Goal: Task Accomplishment & Management: Manage account settings

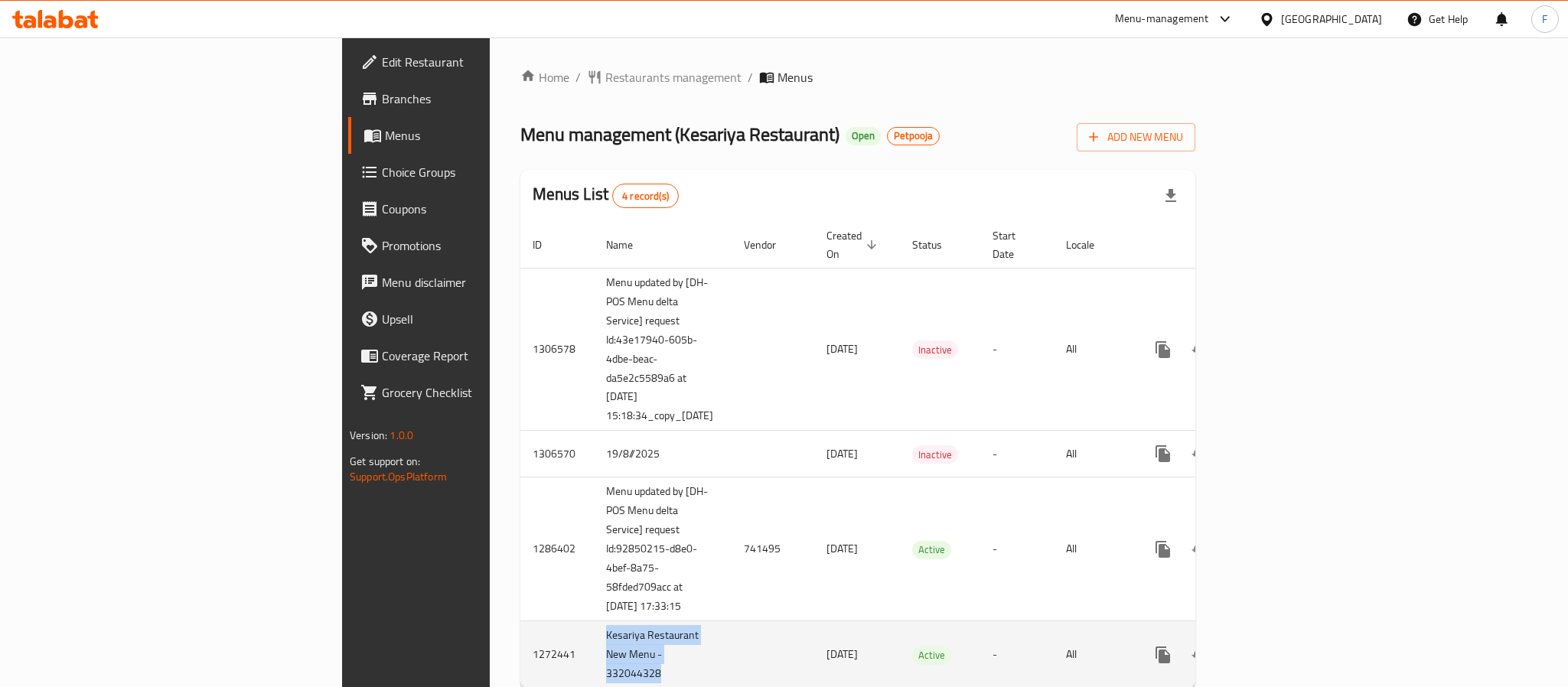
drag, startPoint x: 467, startPoint y: 563, endPoint x: 372, endPoint y: 546, distance: 96.5
click at [594, 621] on td "Kesariya Restaurant New Menu - 332044328" at bounding box center [662, 655] width 138 height 68
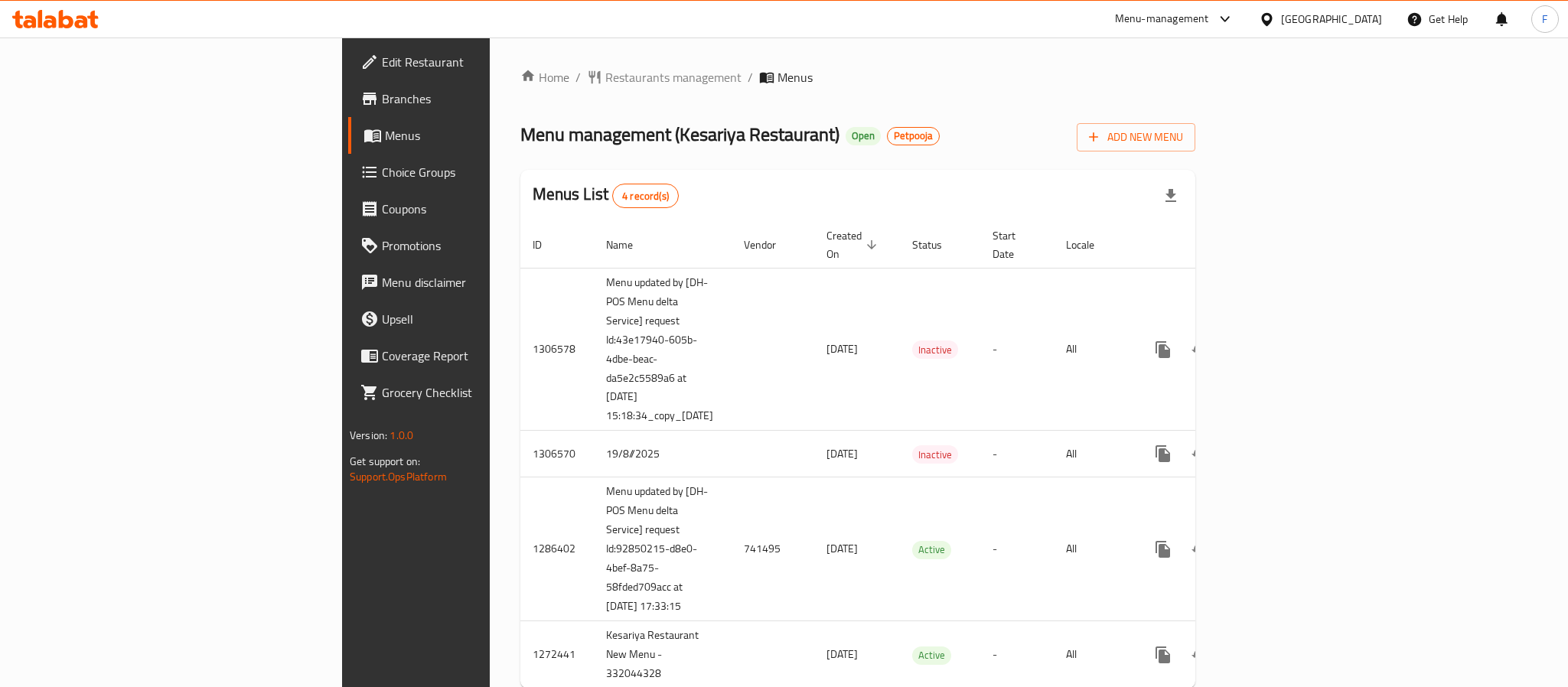
click at [526, 623] on div "Home / Restaurants management / Menus Menu management ( Kesariya Restaurant ) O…" at bounding box center [857, 384] width 736 height 694
drag, startPoint x: 807, startPoint y: 170, endPoint x: 827, endPoint y: 178, distance: 21.5
click at [827, 178] on div "Menus List 4 record(s)" at bounding box center [858, 196] width 675 height 52
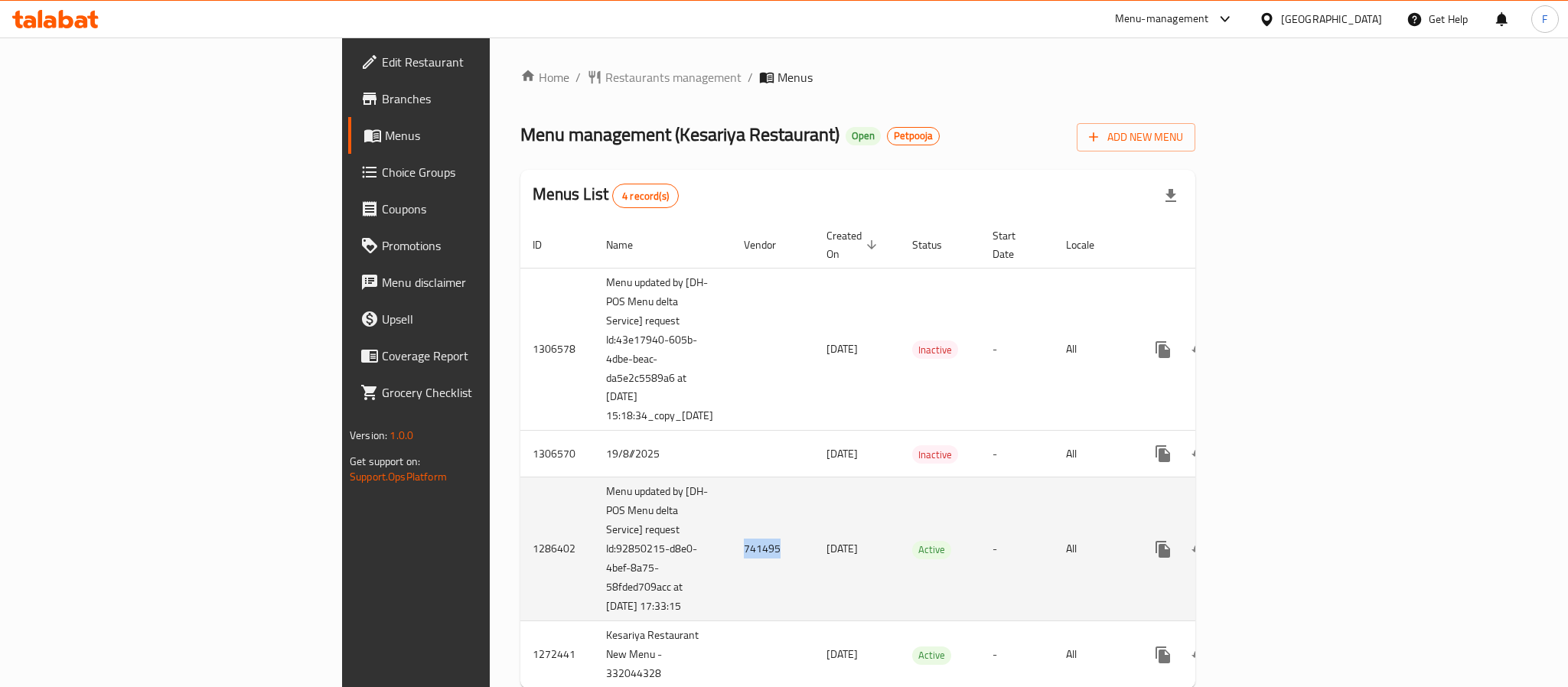
drag, startPoint x: 573, startPoint y: 480, endPoint x: 534, endPoint y: 481, distance: 39.0
click at [732, 481] on td "741495" at bounding box center [772, 549] width 82 height 144
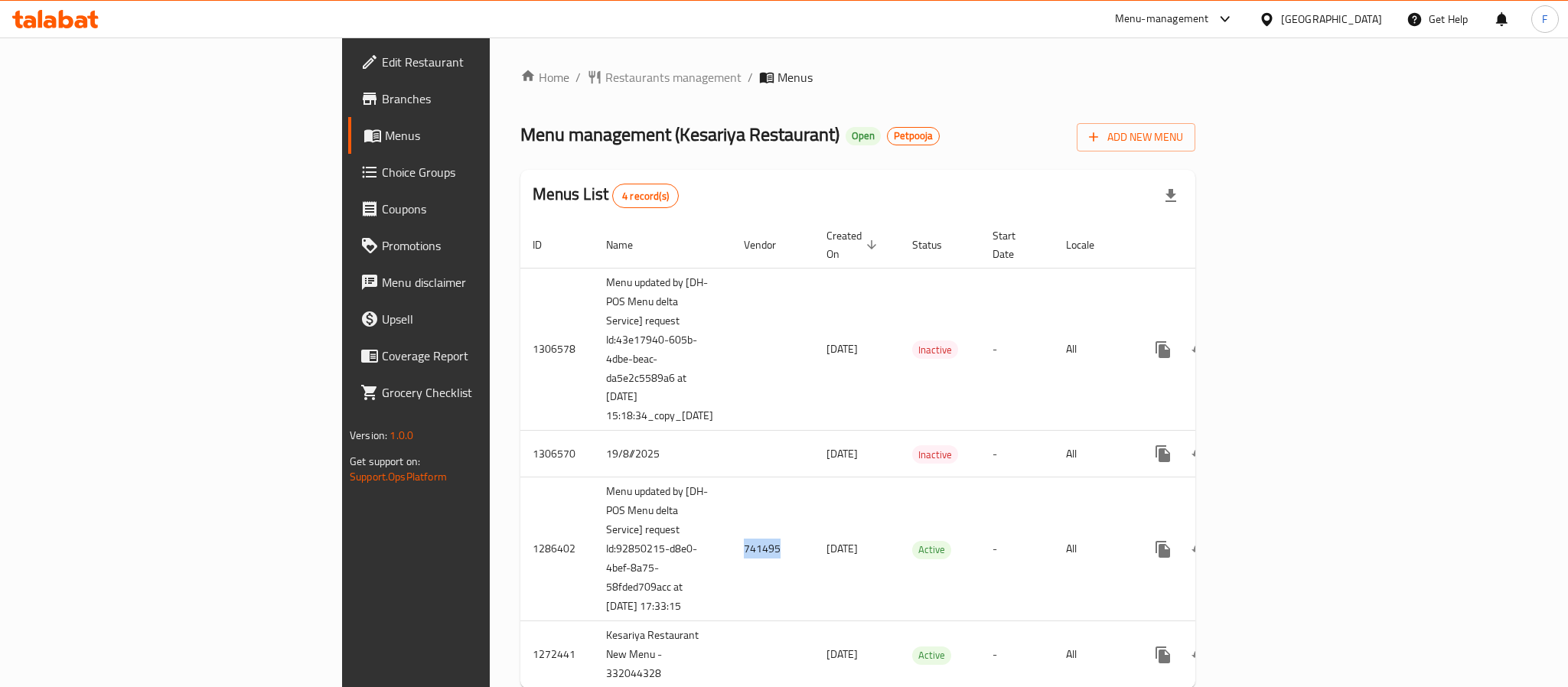
click at [382, 99] on span "Branches" at bounding box center [487, 98] width 210 height 18
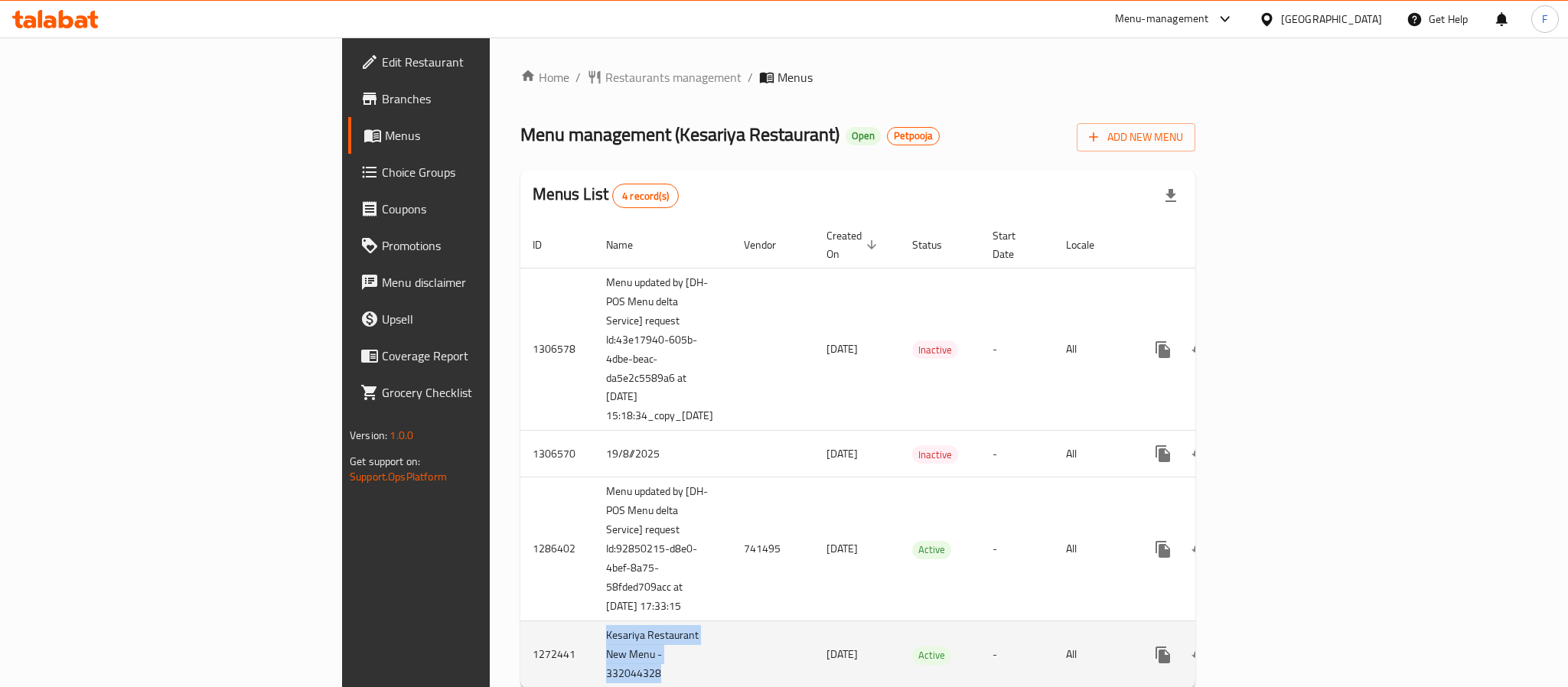
drag, startPoint x: 469, startPoint y: 562, endPoint x: 354, endPoint y: 545, distance: 116.2
click at [521, 621] on tr "1272441 [GEOGRAPHIC_DATA] New Menu - 332044328 [DATE] Active - All" at bounding box center [912, 655] width 784 height 68
click at [594, 621] on td "Kesariya Restaurant New Menu - 332044328" at bounding box center [662, 655] width 138 height 68
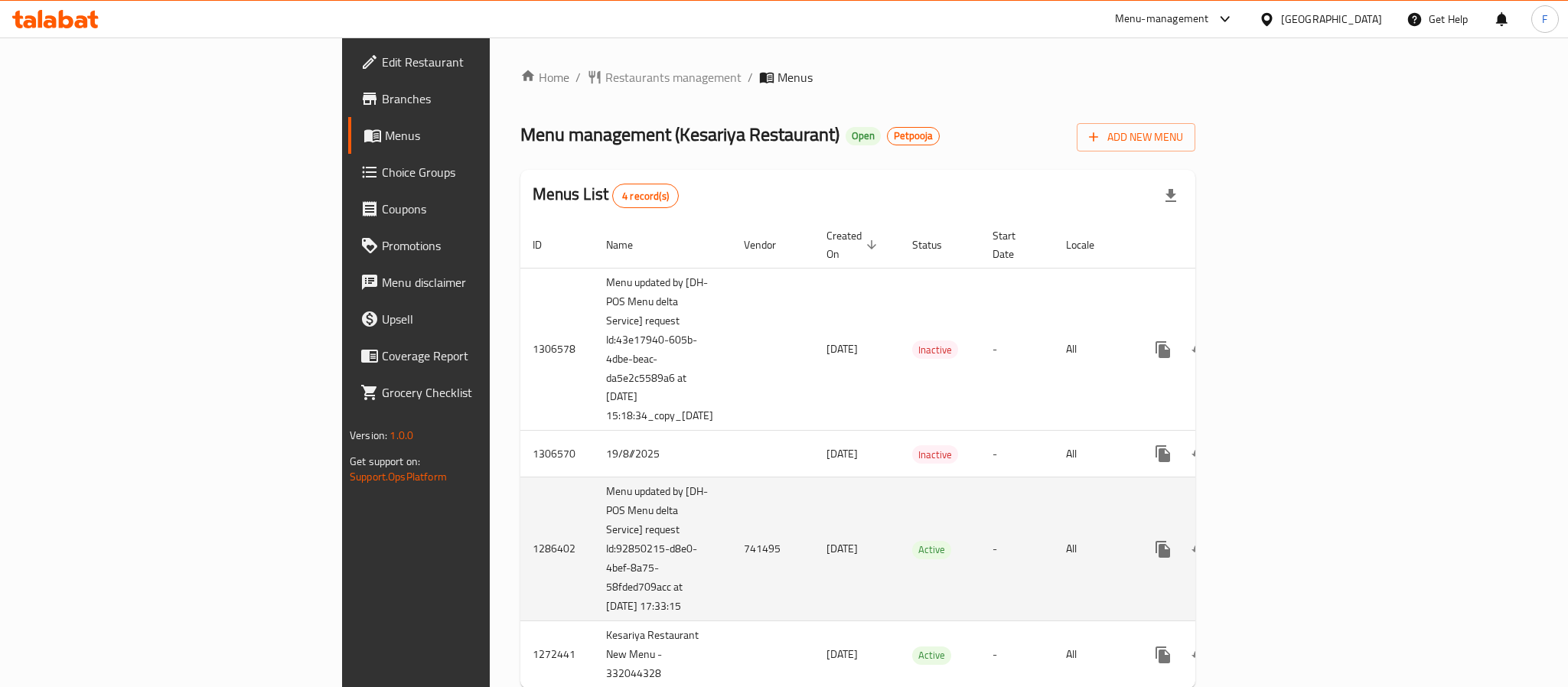
drag, startPoint x: 482, startPoint y: 520, endPoint x: 363, endPoint y: 445, distance: 140.7
click at [521, 477] on tr "1286402 Menu updated by [DH-POS Menu delta Service] request Id:92850215-d8e0-4b…" at bounding box center [912, 549] width 784 height 144
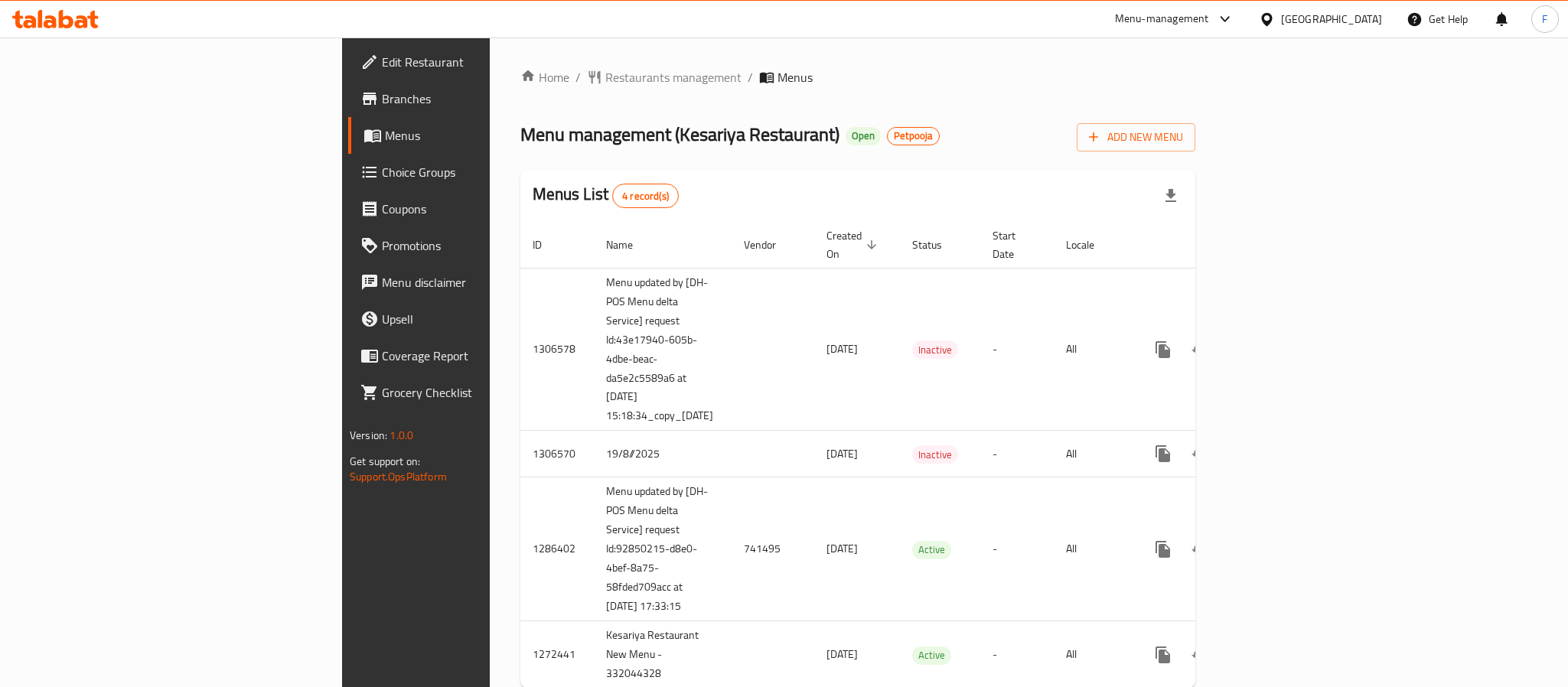
copy tr "Menu updated by [DH-POS Menu delta Service] request Id:92850215-d8e0-4bef-8a75-…"
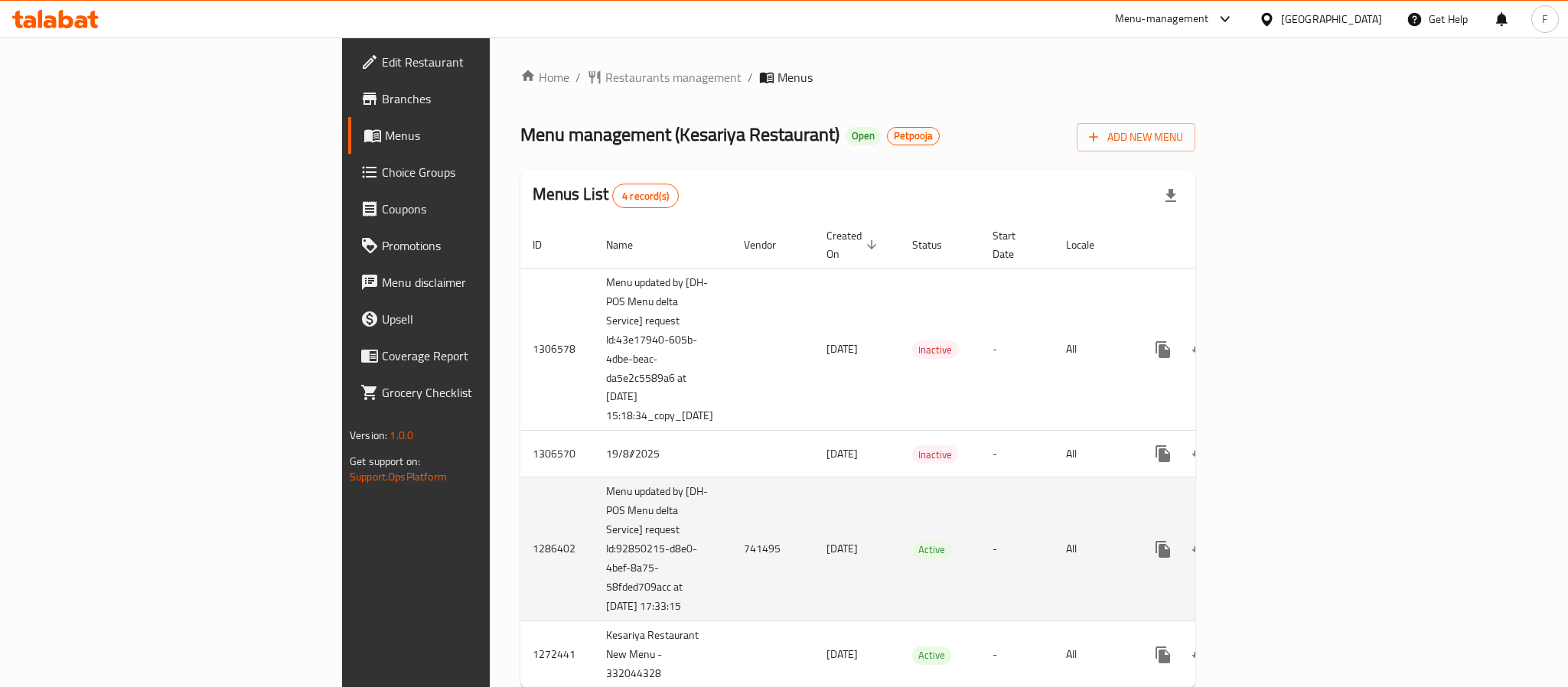
click at [594, 501] on td "Menu updated by [DH-POS Menu delta Service] request Id:92850215-d8e0-4bef-8a75-…" at bounding box center [662, 549] width 138 height 144
drag, startPoint x: 430, startPoint y: 503, endPoint x: 372, endPoint y: 476, distance: 64.0
click at [594, 477] on td "Menu updated by [DH-POS Menu delta Service] request Id:92850215-d8e0-4bef-8a75-…" at bounding box center [662, 549] width 138 height 144
copy td "Id:92850215-d8e0-4bef-8a75-58fded709acc at 09/02/2025 17:33:15"
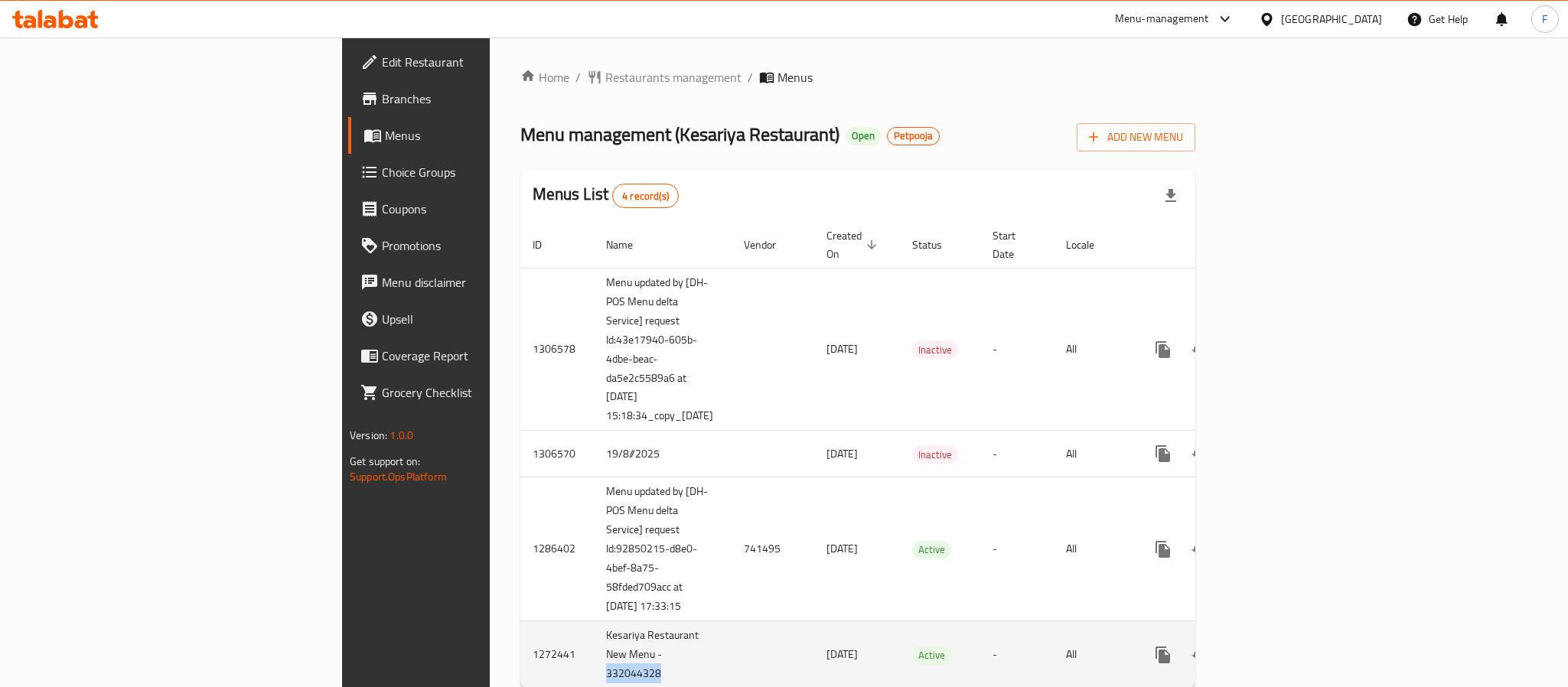
drag, startPoint x: 473, startPoint y: 566, endPoint x: 413, endPoint y: 566, distance: 60.0
click at [594, 621] on td "Kesariya Restaurant New Menu - 332044328" at bounding box center [662, 655] width 138 height 68
copy td "332044328"
drag, startPoint x: 694, startPoint y: 556, endPoint x: 616, endPoint y: 559, distance: 78.1
click at [814, 621] on td "[DATE]" at bounding box center [856, 655] width 86 height 68
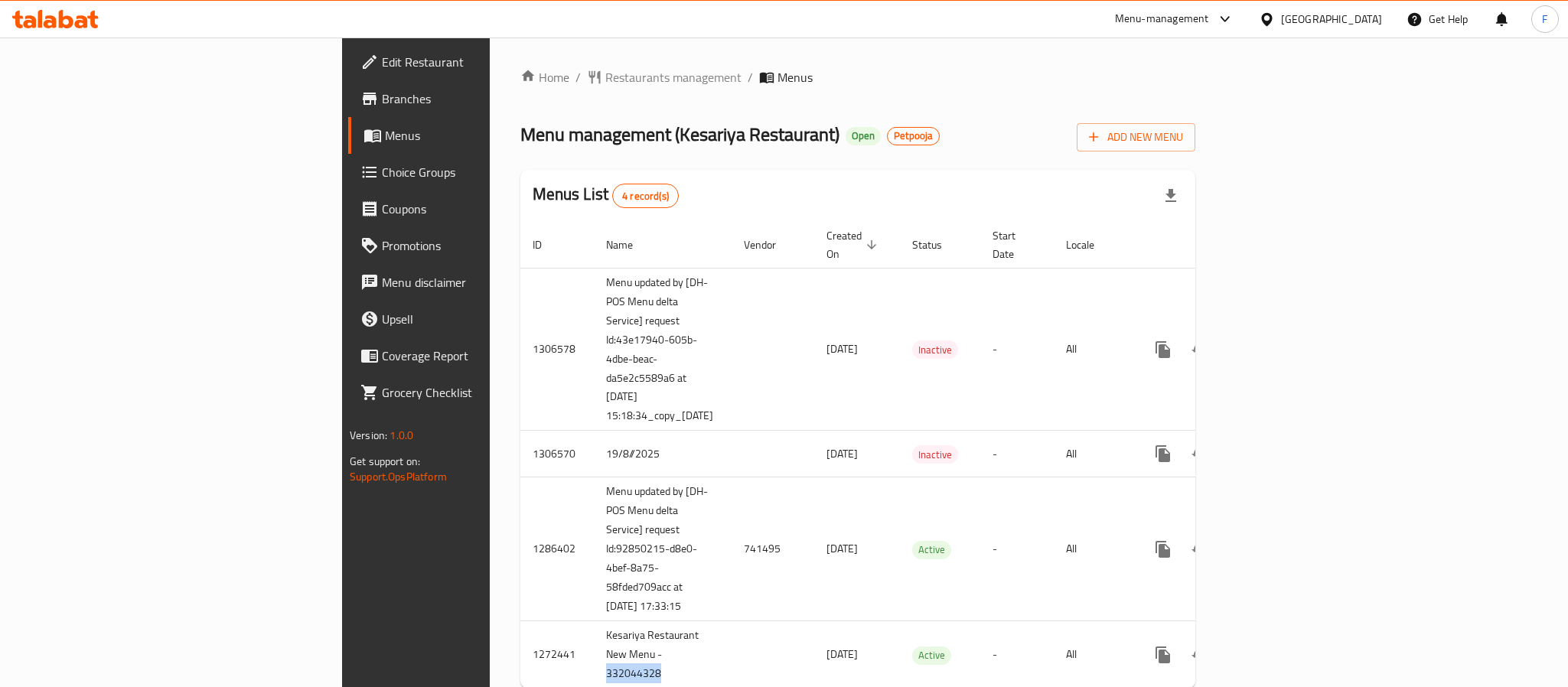
copy span "[DATE]"
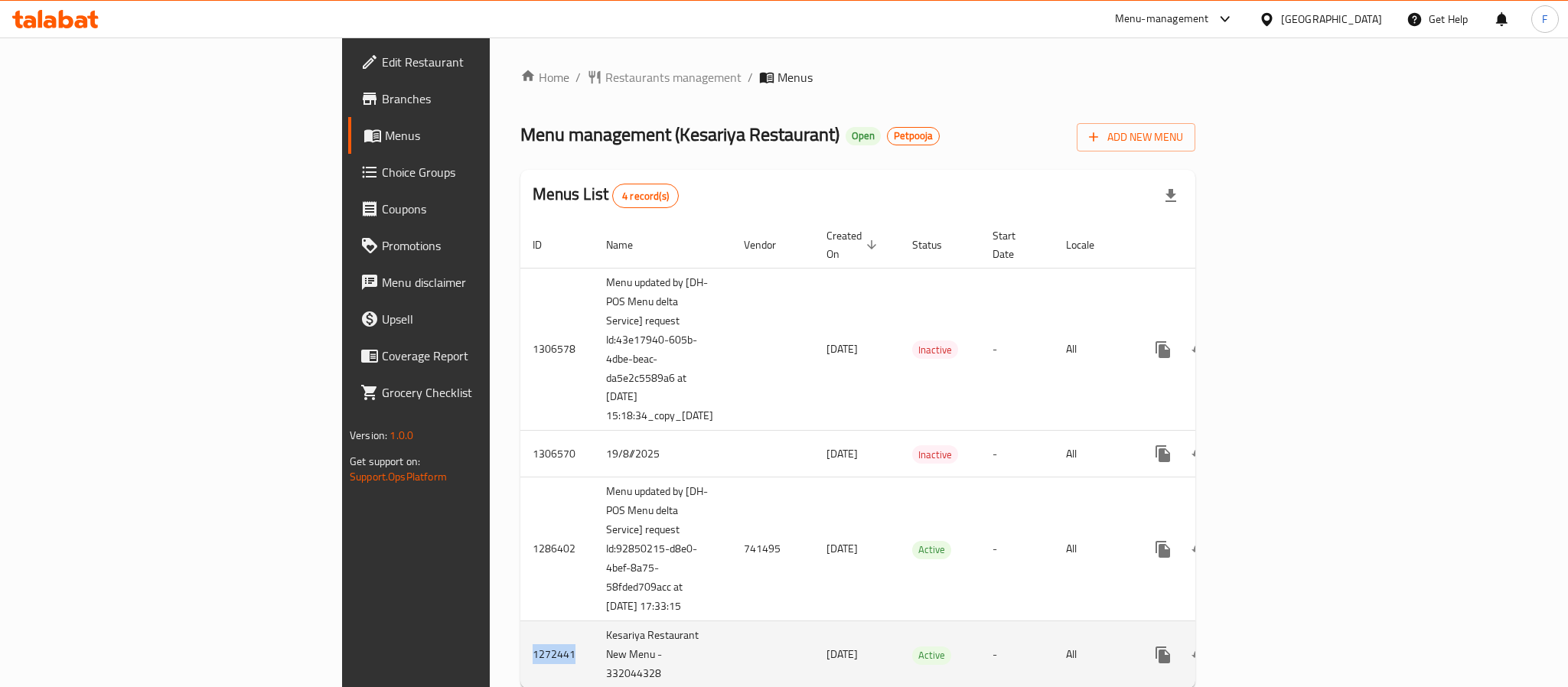
drag, startPoint x: 350, startPoint y: 551, endPoint x: 305, endPoint y: 556, distance: 45.3
click at [521, 621] on td "1272441" at bounding box center [557, 655] width 74 height 68
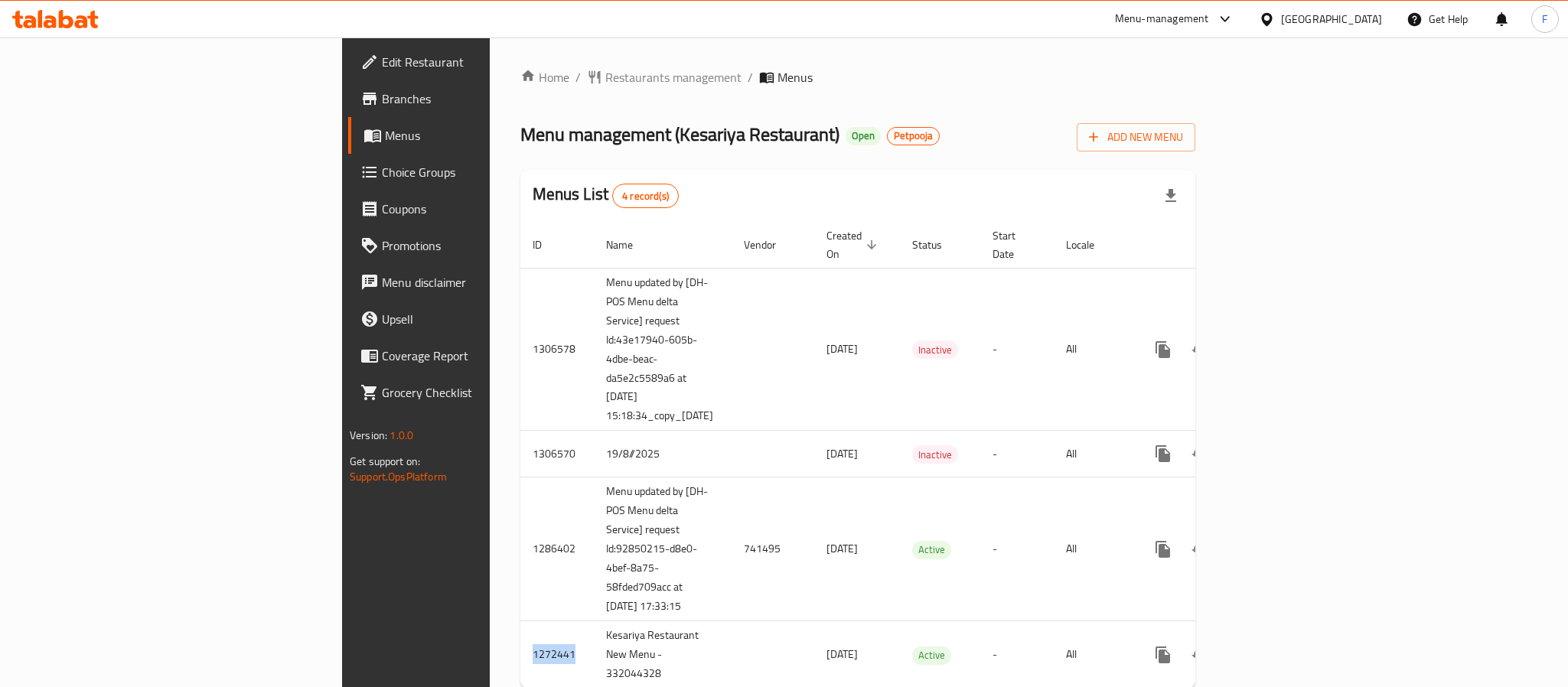
copy td "1272441"
click at [385, 133] on span "Menus" at bounding box center [489, 135] width 207 height 18
click at [382, 92] on span "Branches" at bounding box center [487, 98] width 210 height 18
